Goal: Information Seeking & Learning: Learn about a topic

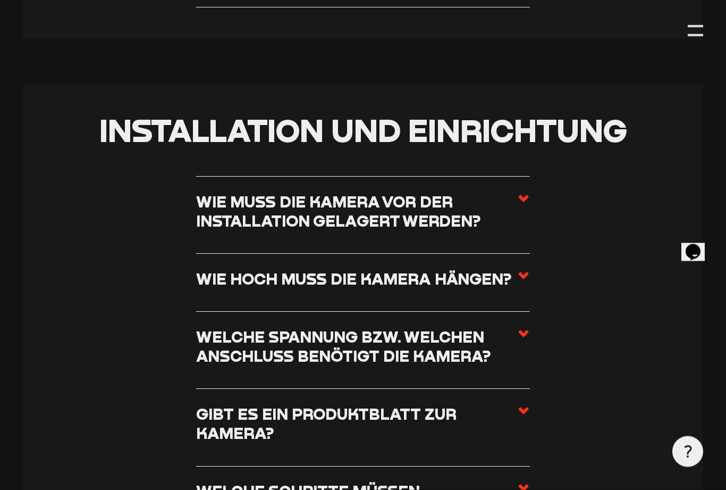
scroll to position [511, 0]
click at [527, 200] on icon at bounding box center [523, 198] width 13 height 13
click at [0, 0] on input "Wie muss die Kamera vor der Installation gelagert werden?" at bounding box center [0, 0] width 0 height 0
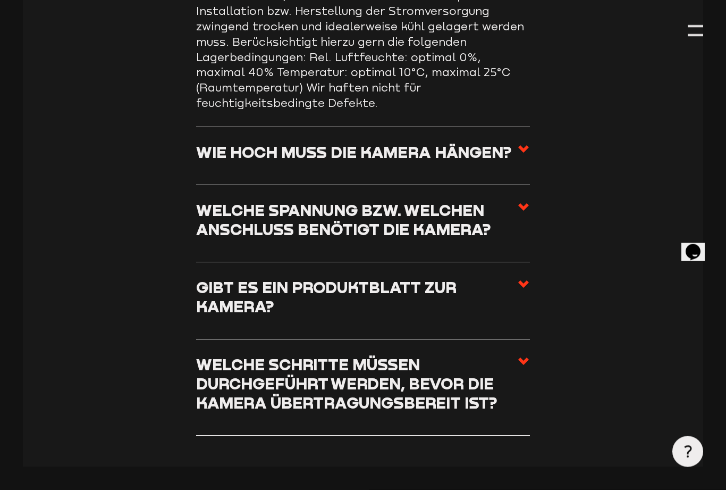
scroll to position [768, 0]
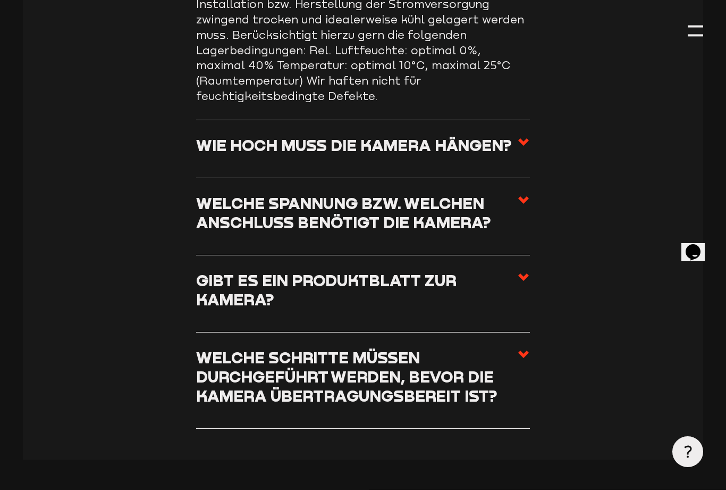
click at [521, 138] on use at bounding box center [523, 141] width 11 height 7
click at [0, 0] on input "Wie hoch muss die Kamera hängen?" at bounding box center [0, 0] width 0 height 0
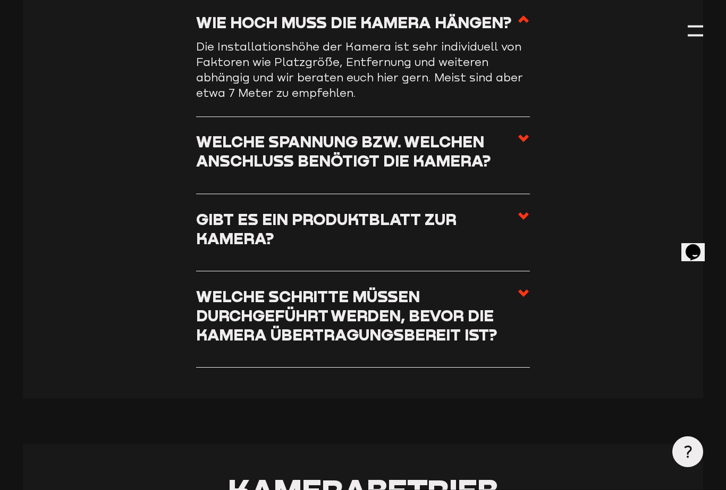
click at [519, 137] on icon at bounding box center [523, 138] width 13 height 13
click at [0, 0] on input "Welche Spannung bzw. welchen Anschluss benötigt die Kamera?" at bounding box center [0, 0] width 0 height 0
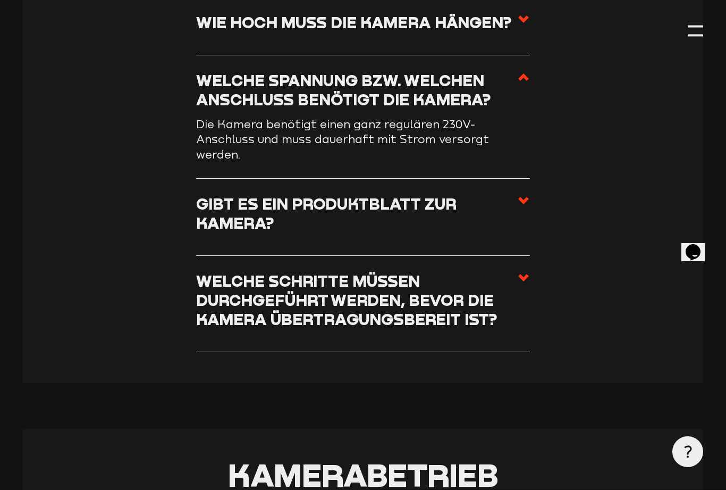
click at [529, 271] on icon at bounding box center [523, 277] width 13 height 13
click at [0, 0] on input "Welche Schritte müssen durchgeführt werden, bevor die Kamera übertragungsbereit…" at bounding box center [0, 0] width 0 height 0
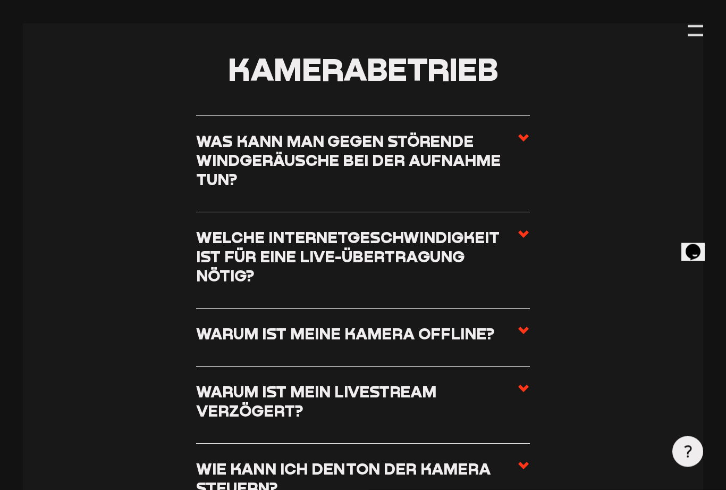
scroll to position [1403, 0]
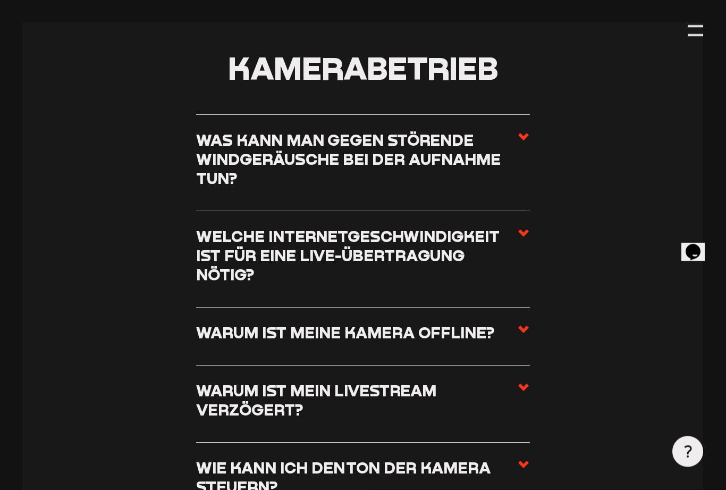
click at [523, 131] on icon at bounding box center [523, 137] width 13 height 13
click at [0, 0] on input "Was kann man gegen störende Windgeräusche bei der Aufnahme tun?" at bounding box center [0, 0] width 0 height 0
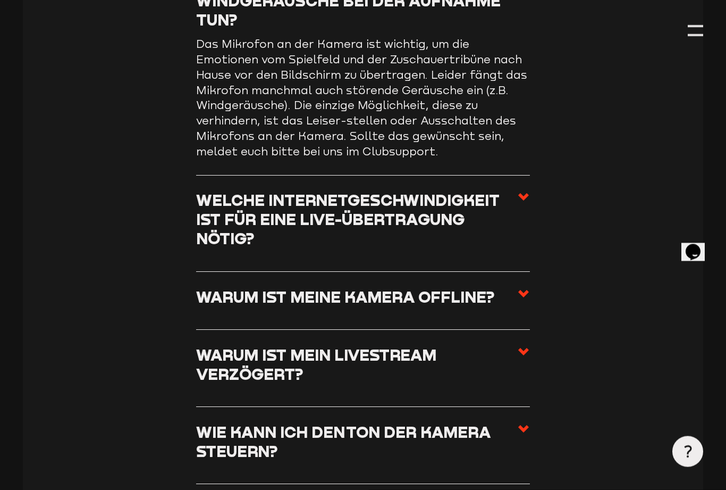
scroll to position [1252, 0]
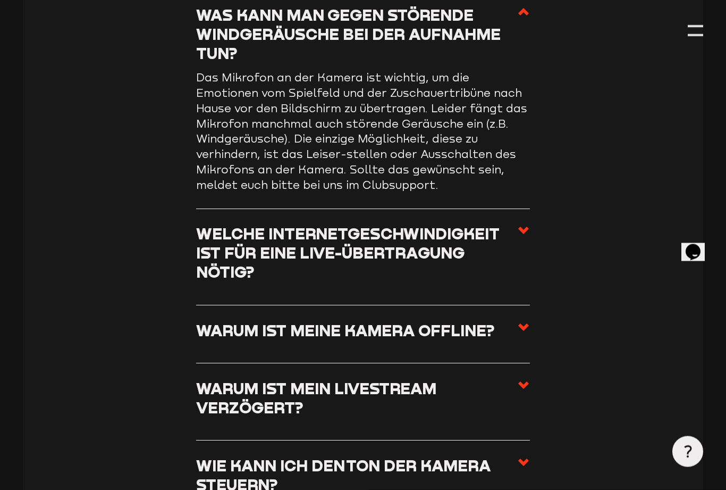
click at [528, 229] on icon at bounding box center [523, 230] width 13 height 13
click at [0, 0] on input "Welche Internetgeschwindigkeit ist für eine Live-Übertragung nötig?" at bounding box center [0, 0] width 0 height 0
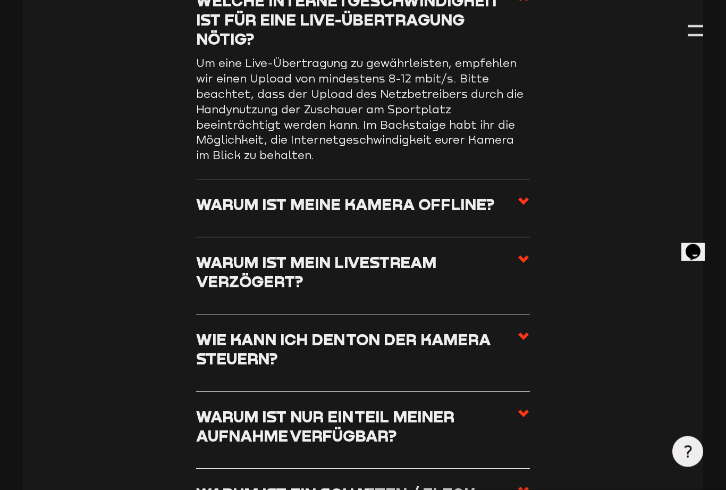
scroll to position [1363, 0]
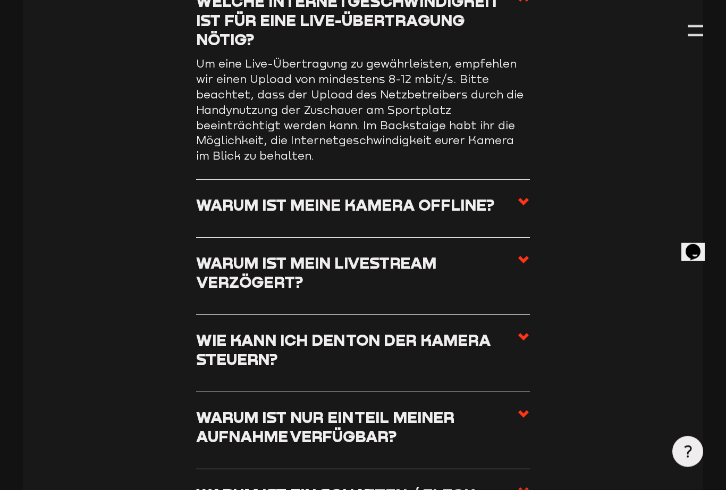
click at [523, 198] on use at bounding box center [523, 201] width 11 height 7
click at [0, 0] on input "Warum ist meine Kamera offline?" at bounding box center [0, 0] width 0 height 0
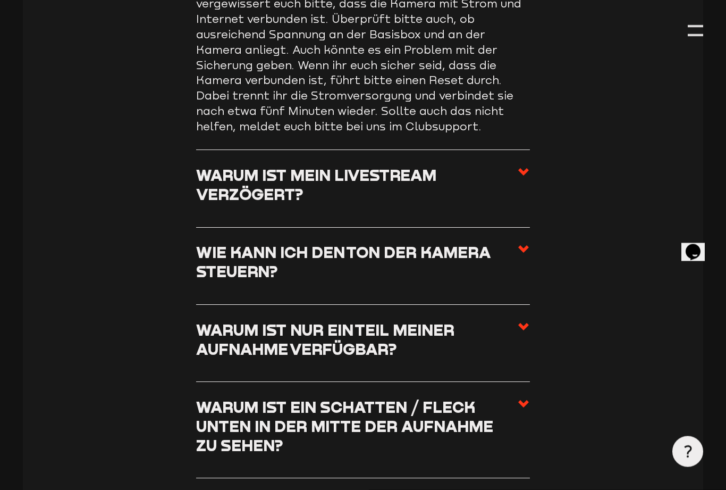
scroll to position [1496, 0]
click at [528, 165] on icon at bounding box center [523, 171] width 13 height 13
click at [0, 0] on input "Warum ist mein Livestream verzögert?" at bounding box center [0, 0] width 0 height 0
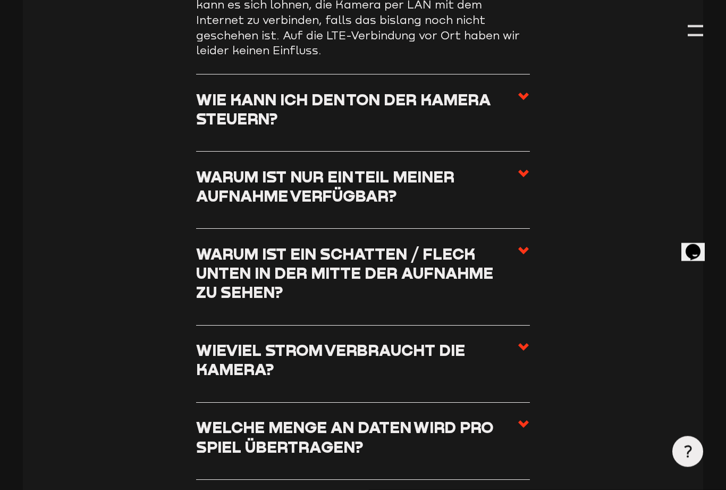
scroll to position [1601, 0]
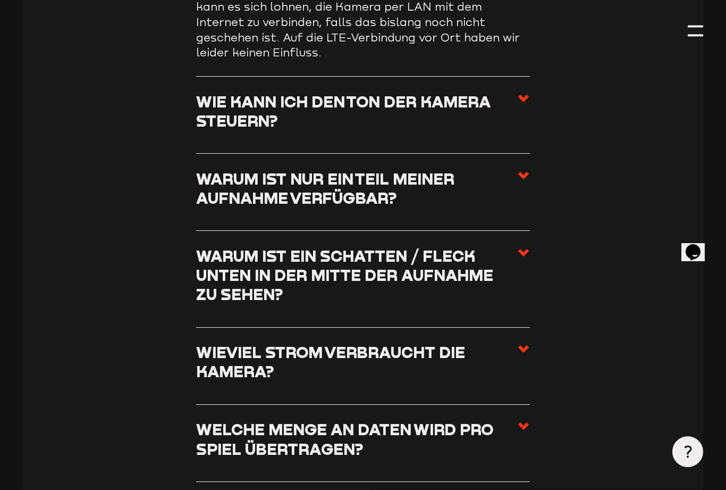
click at [528, 173] on icon at bounding box center [523, 175] width 13 height 13
click at [0, 0] on input "Warum ist nur ein Teil meiner Aufnahme verfügbar?" at bounding box center [0, 0] width 0 height 0
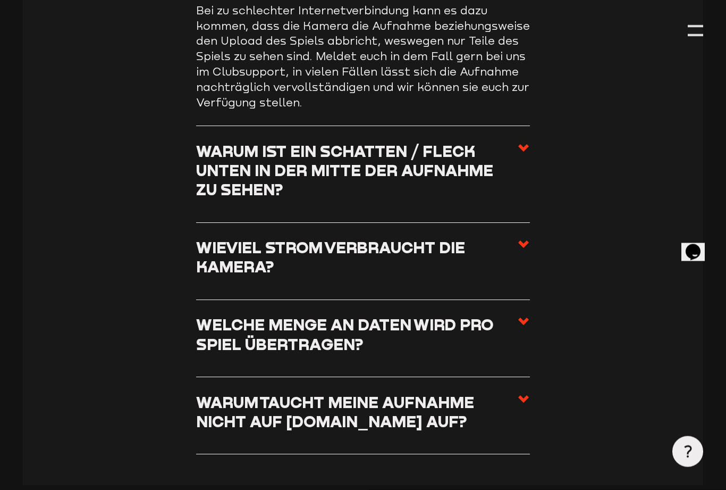
scroll to position [1706, 0]
click at [520, 144] on icon at bounding box center [523, 147] width 13 height 13
click at [0, 0] on input "Warum ist ein Schatten / Fleck unten in der Mitte der Aufnahme zu sehen?" at bounding box center [0, 0] width 0 height 0
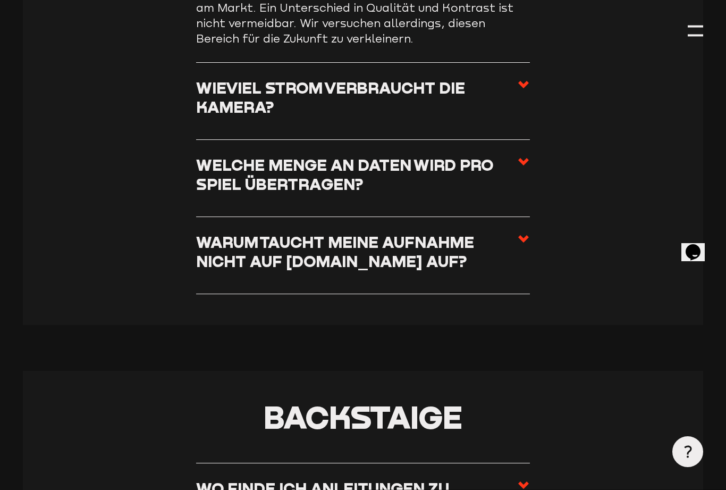
scroll to position [1856, 0]
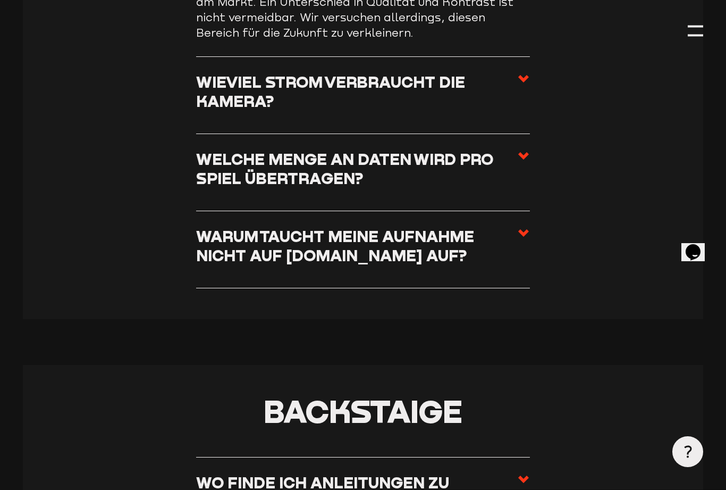
click at [521, 149] on icon at bounding box center [523, 155] width 13 height 13
click at [0, 0] on input "Welche Menge an Daten wird pro Spiel übertragen?" at bounding box center [0, 0] width 0 height 0
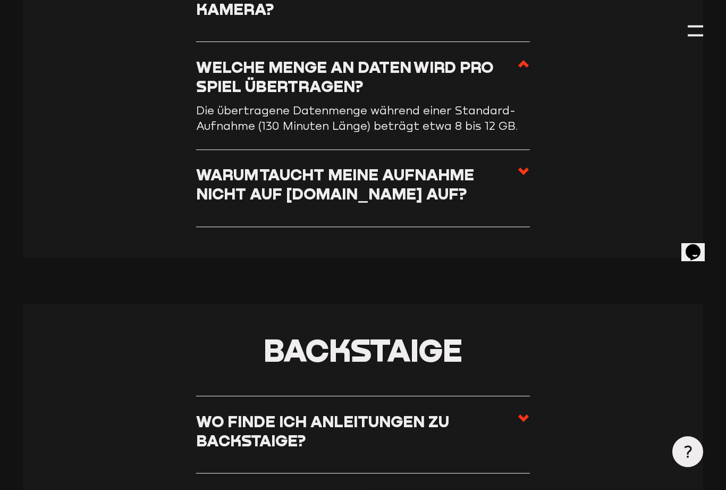
click at [523, 170] on use at bounding box center [523, 170] width 11 height 7
click at [0, 0] on input "Warum taucht meine Aufnahme nicht auf [DOMAIN_NAME] auf?" at bounding box center [0, 0] width 0 height 0
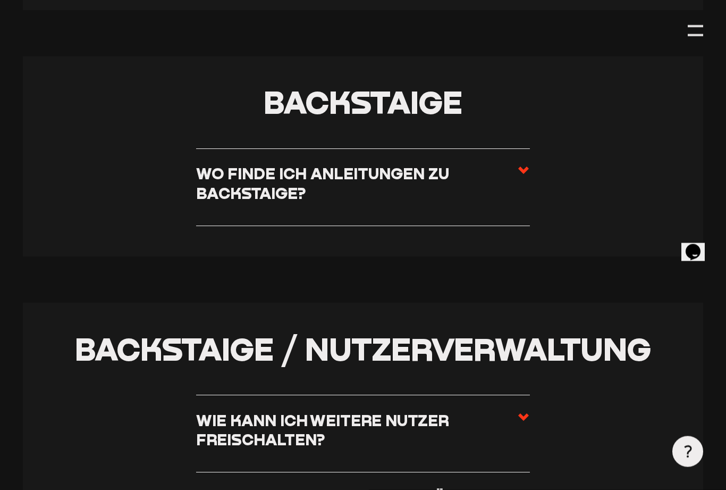
click at [524, 167] on use at bounding box center [523, 170] width 11 height 7
click at [0, 0] on input "Wo finde ich Anleitungen zu Backstaige?" at bounding box center [0, 0] width 0 height 0
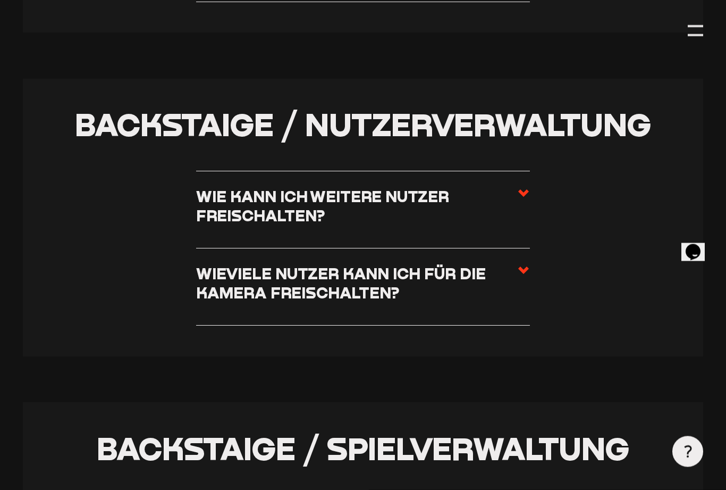
scroll to position [2359, 0]
click at [528, 266] on use at bounding box center [523, 269] width 11 height 7
click at [0, 0] on input "Wieviele Nutzer kann ich für die Kamera freischalten?" at bounding box center [0, 0] width 0 height 0
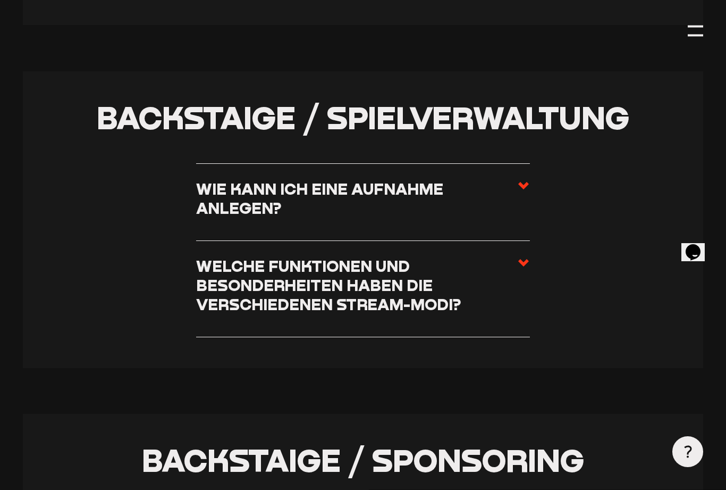
scroll to position [2707, 0]
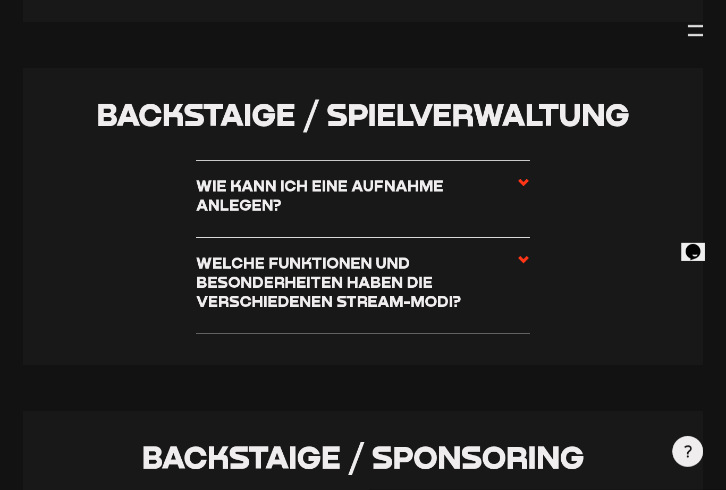
click at [521, 179] on use at bounding box center [523, 182] width 11 height 7
click at [0, 0] on input "Wie kann ich eine Aufnahme anlegen?" at bounding box center [0, 0] width 0 height 0
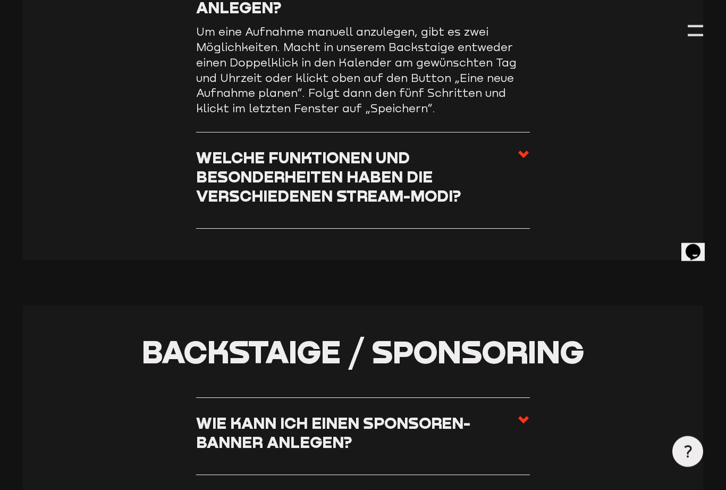
scroll to position [2831, 0]
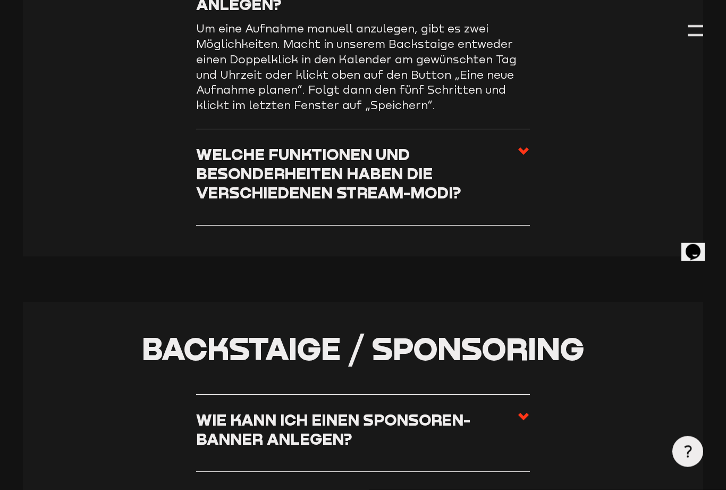
click at [524, 148] on use at bounding box center [523, 151] width 11 height 7
click at [0, 0] on input "Welche Funktionen und Besonderheiten haben die verschiedenen Stream-Modi?" at bounding box center [0, 0] width 0 height 0
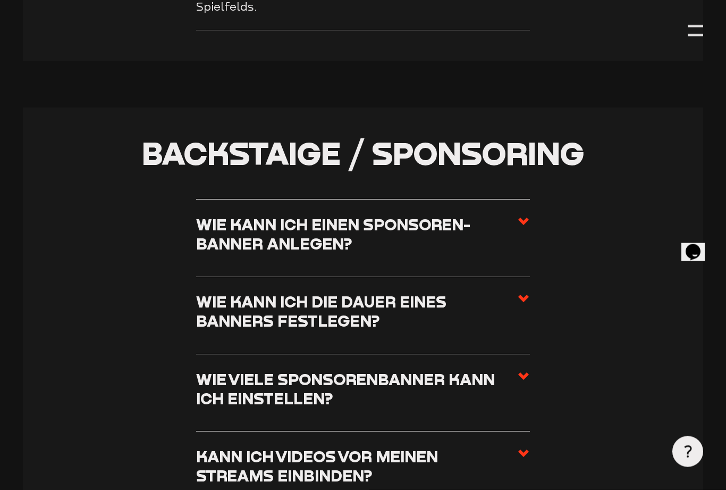
scroll to position [3088, 0]
click at [520, 215] on icon at bounding box center [523, 221] width 13 height 13
click at [0, 0] on input "Wie kann ich einen Sponsoren-Banner anlegen?" at bounding box center [0, 0] width 0 height 0
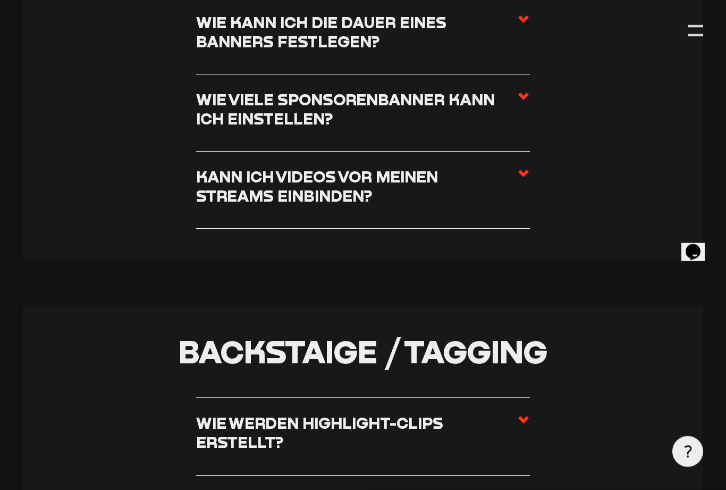
scroll to position [3345, 0]
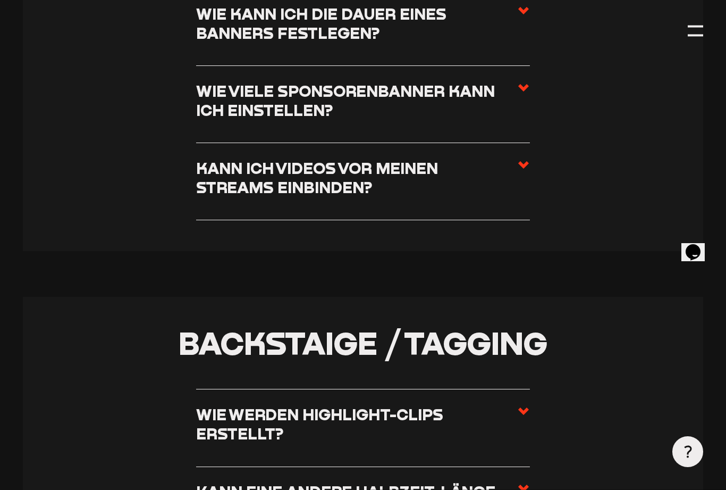
click at [525, 158] on span at bounding box center [523, 181] width 13 height 46
click at [0, 0] on input "Kann ich Videos vor meinen Streams einbinden?" at bounding box center [0, 0] width 0 height 0
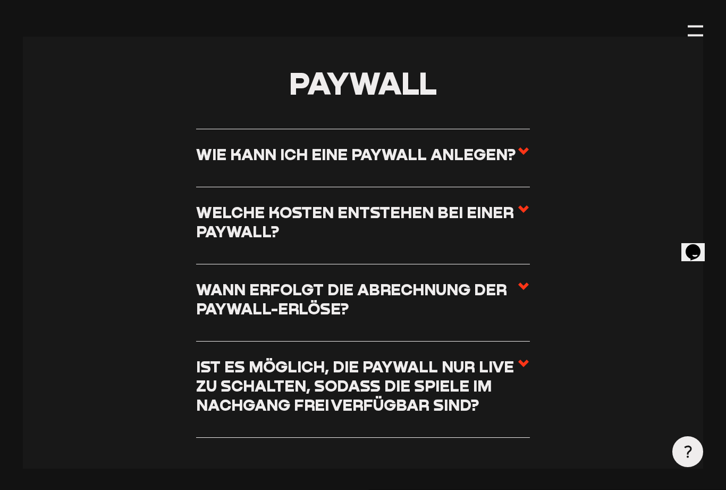
scroll to position [4048, 0]
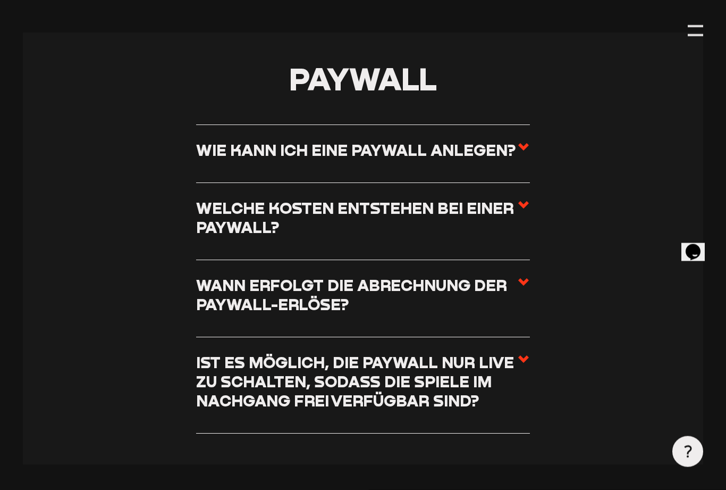
click at [519, 141] on icon at bounding box center [523, 147] width 13 height 13
click at [0, 0] on input "Wie kann ich eine Paywall anlegen?" at bounding box center [0, 0] width 0 height 0
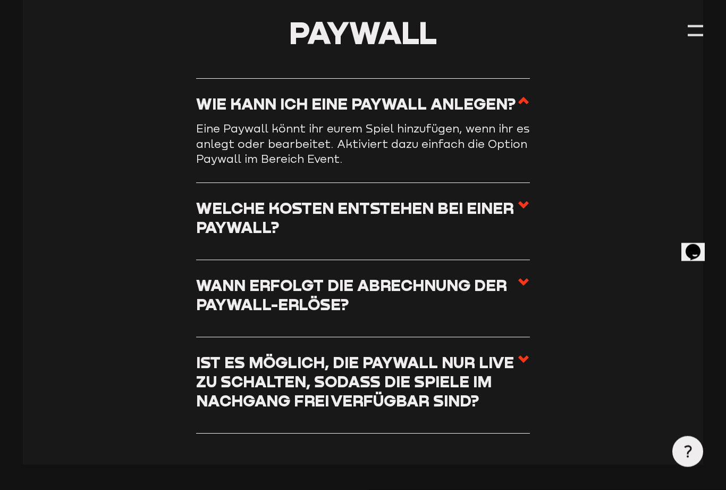
scroll to position [4049, 0]
click at [527, 203] on icon at bounding box center [523, 204] width 13 height 13
click at [0, 0] on input "Welche Kosten entstehen bei einer Paywall?" at bounding box center [0, 0] width 0 height 0
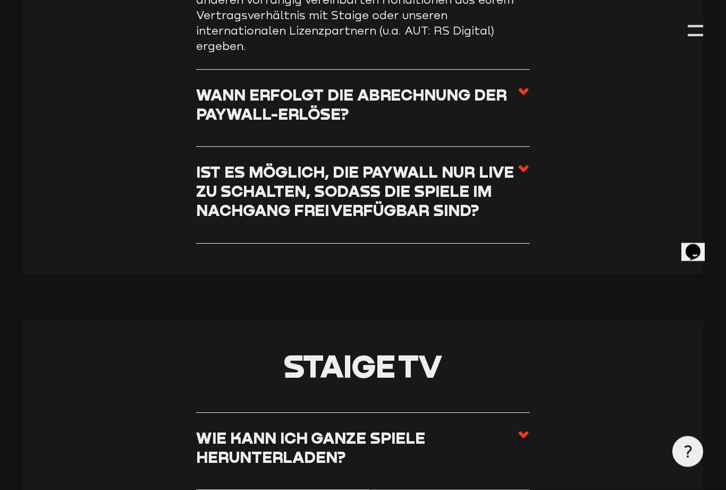
scroll to position [4316, 0]
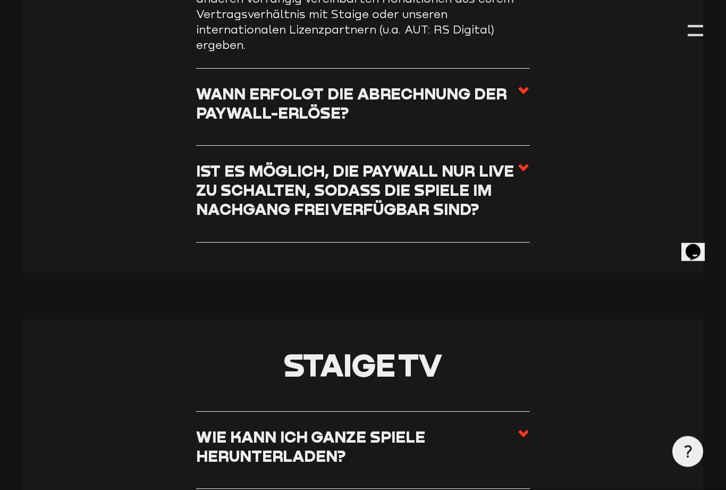
click at [523, 162] on icon at bounding box center [523, 168] width 13 height 13
click at [0, 0] on input "Ist es möglich, die Paywall nur live zu schalten, sodass die Spiele im Nachgang…" at bounding box center [0, 0] width 0 height 0
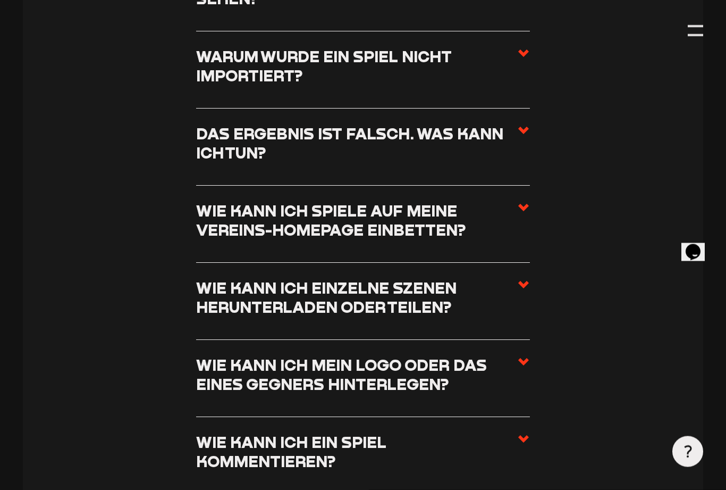
scroll to position [4887, 0]
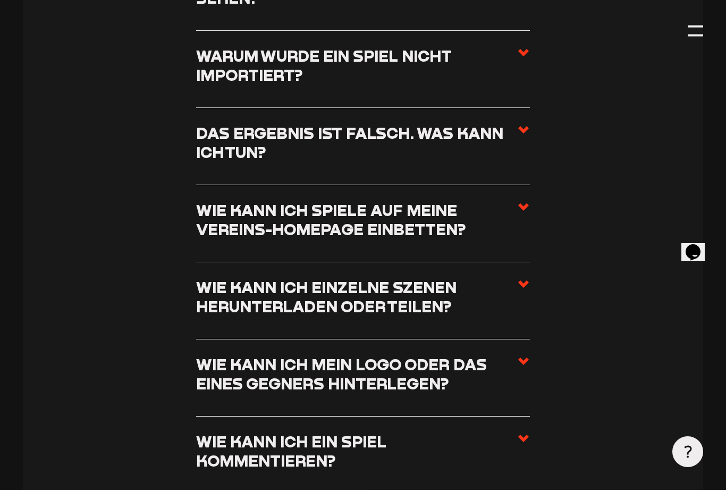
click at [527, 200] on icon at bounding box center [523, 206] width 13 height 13
click at [0, 0] on input "Wie kann ich Spiele auf meine Vereins-Homepage einbetten?" at bounding box center [0, 0] width 0 height 0
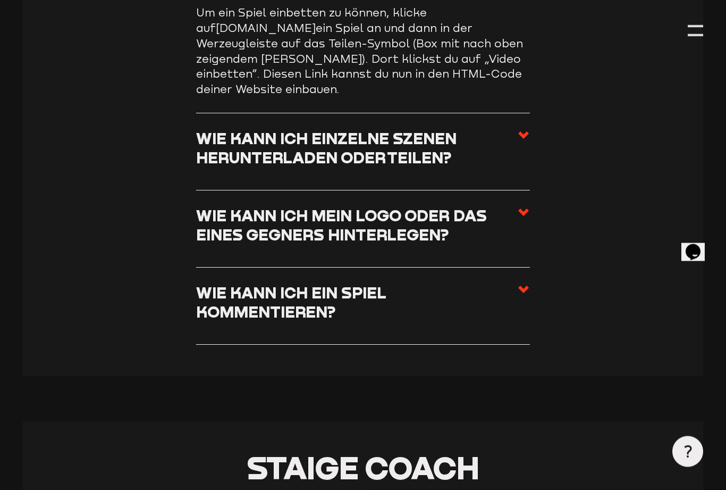
scroll to position [5066, 0]
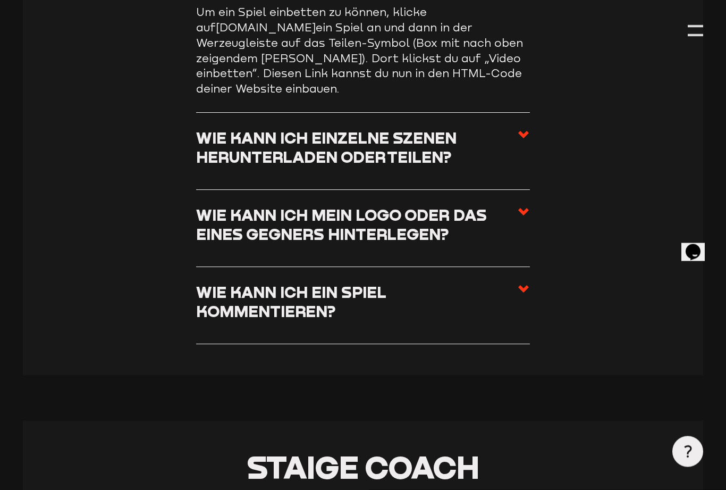
click at [521, 206] on icon at bounding box center [523, 212] width 13 height 13
click at [0, 0] on input "Wie kann ich mein Logo oder das eines Gegners hinterlegen?" at bounding box center [0, 0] width 0 height 0
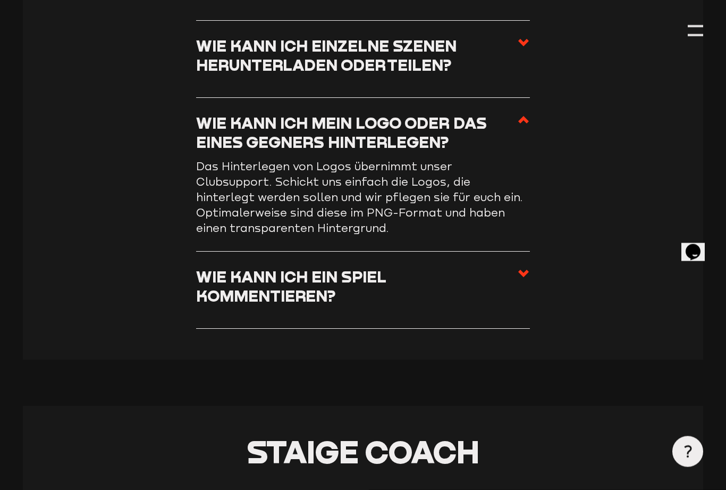
scroll to position [5067, 0]
click at [523, 270] on use at bounding box center [523, 273] width 11 height 7
click at [0, 0] on input "Wie kann ich ein Spiel kommentieren?" at bounding box center [0, 0] width 0 height 0
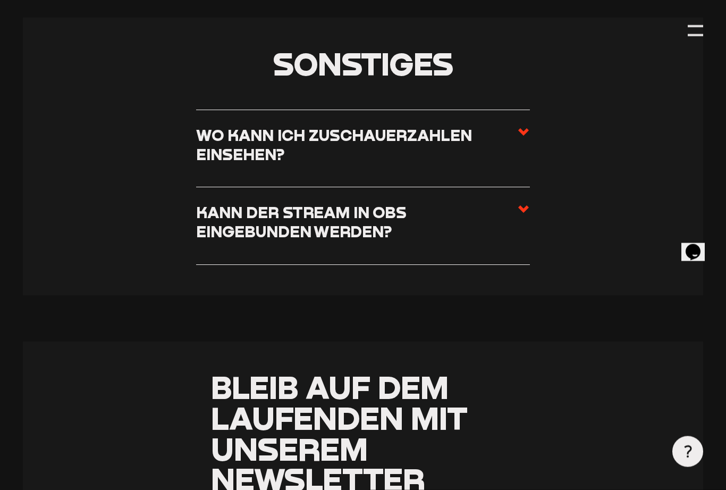
scroll to position [6680, 0]
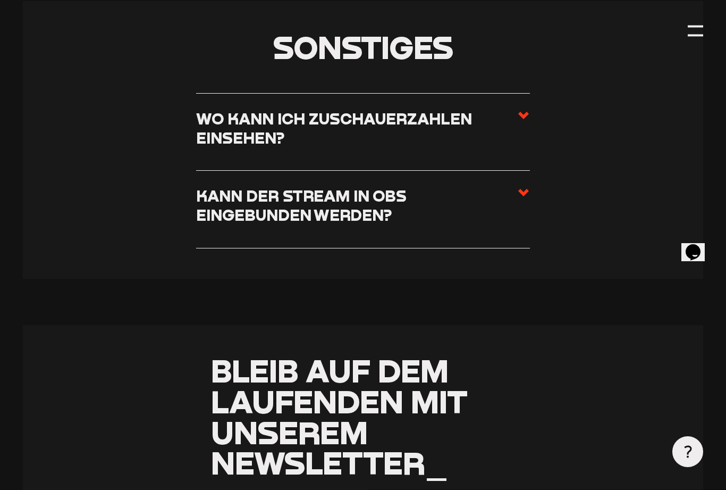
click at [519, 186] on icon at bounding box center [523, 192] width 13 height 13
click at [0, 0] on input "Kann der Stream in OBS eingebunden werden?" at bounding box center [0, 0] width 0 height 0
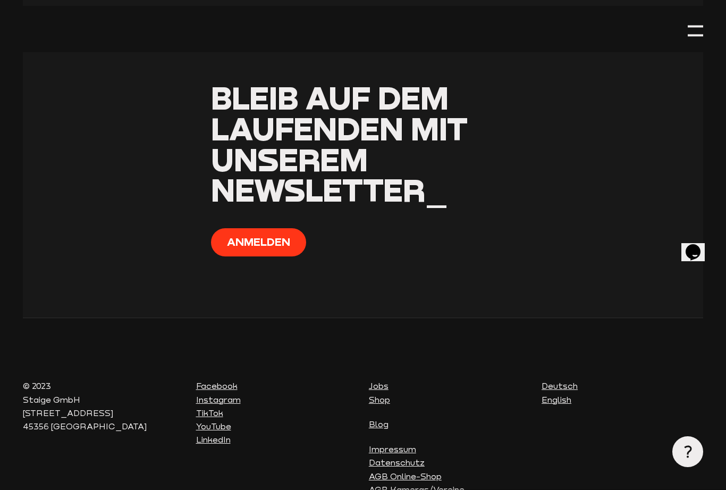
scroll to position [6968, 0]
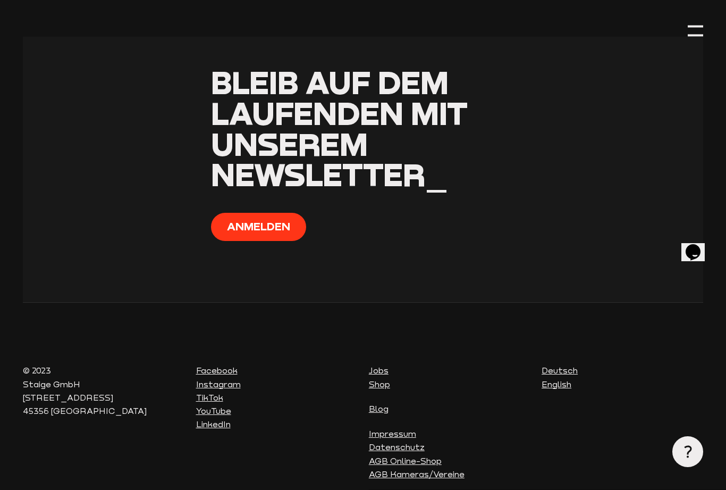
click at [694, 26] on div at bounding box center [695, 26] width 15 height 2
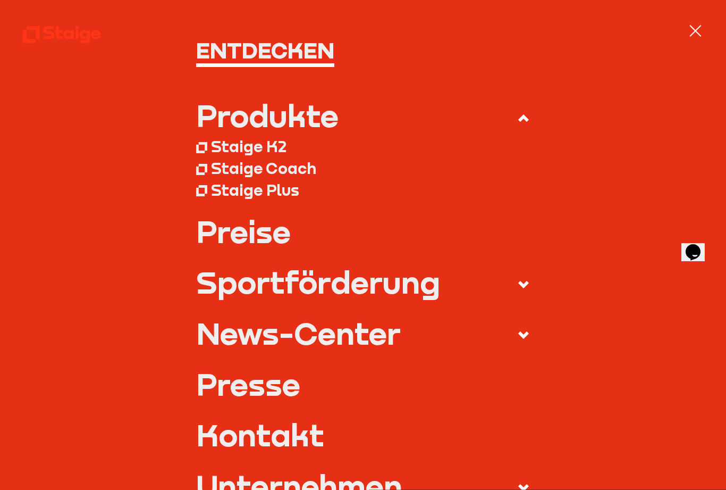
scroll to position [54, 0]
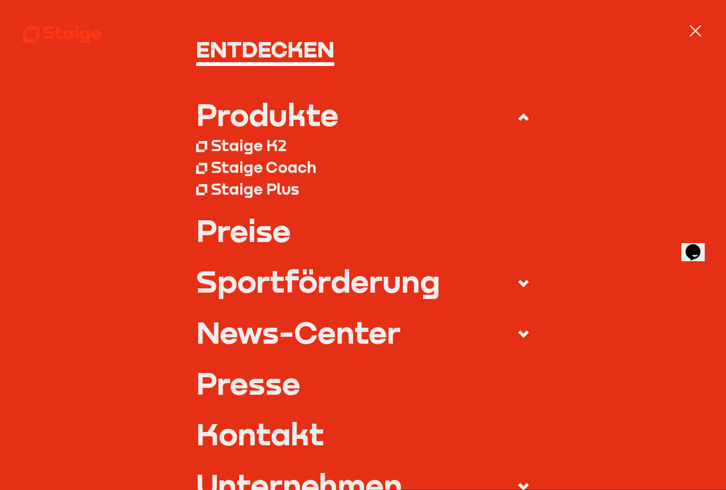
click at [211, 231] on link "Preise" at bounding box center [363, 230] width 334 height 31
